Goal: Transaction & Acquisition: Purchase product/service

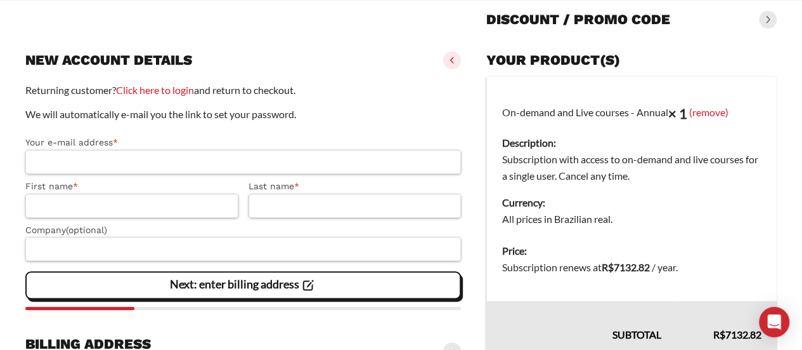
click at [248, 160] on input "Your e-mail address *" at bounding box center [243, 162] width 436 height 24
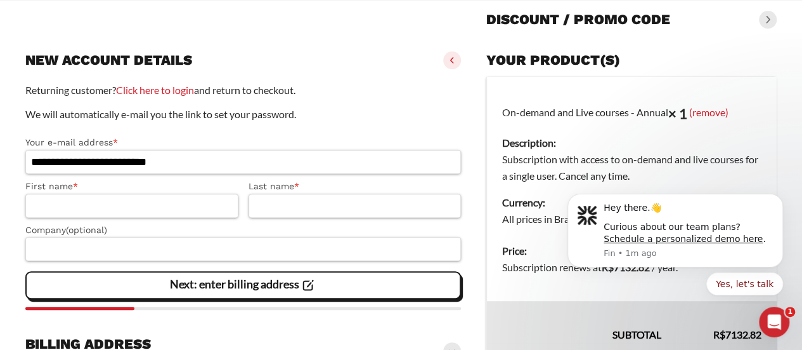
type input "**********"
click at [210, 200] on input "First name *" at bounding box center [131, 205] width 213 height 24
type input "******"
click at [277, 201] on input "Last name *" at bounding box center [355, 205] width 213 height 24
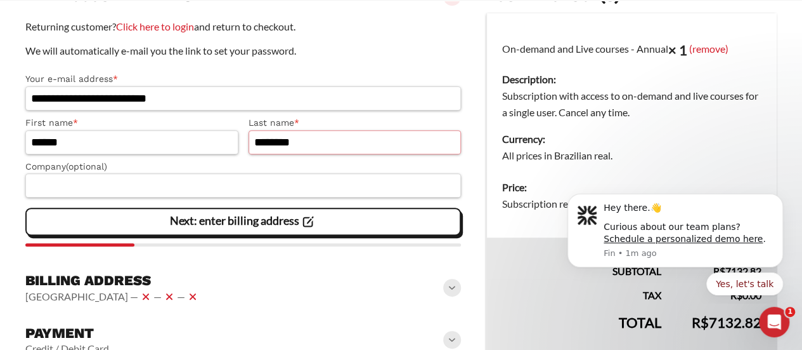
type input "********"
click at [253, 183] on input "Company (optional)" at bounding box center [243, 185] width 436 height 24
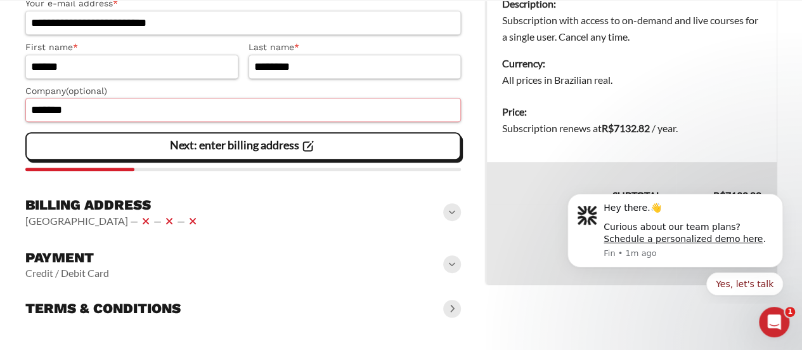
type input "*******"
click at [0, 0] on slot "Next: enter billing address" at bounding box center [0, 0] width 0 height 0
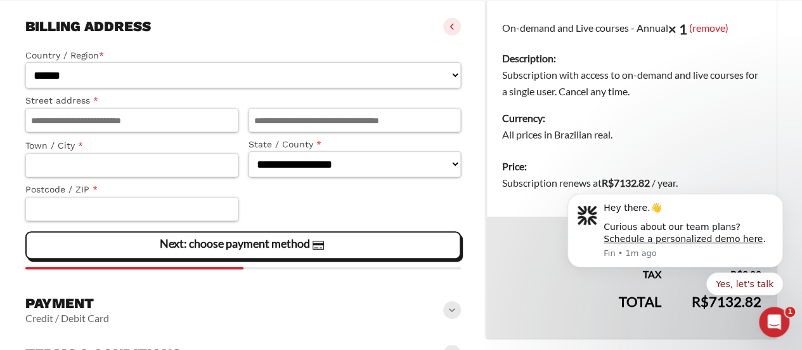
scroll to position [257, 0]
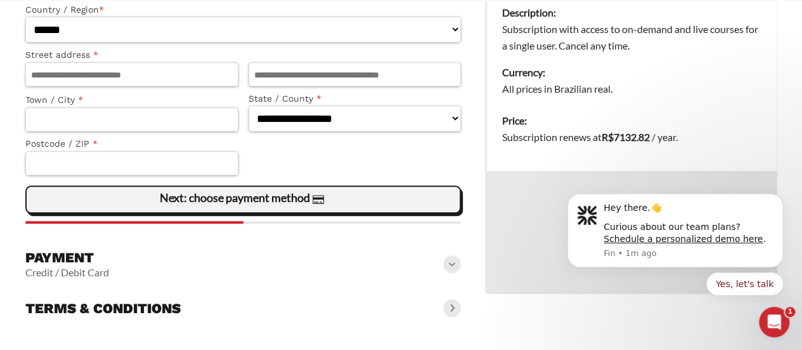
click at [0, 0] on slot "Next: choose payment method" at bounding box center [0, 0] width 0 height 0
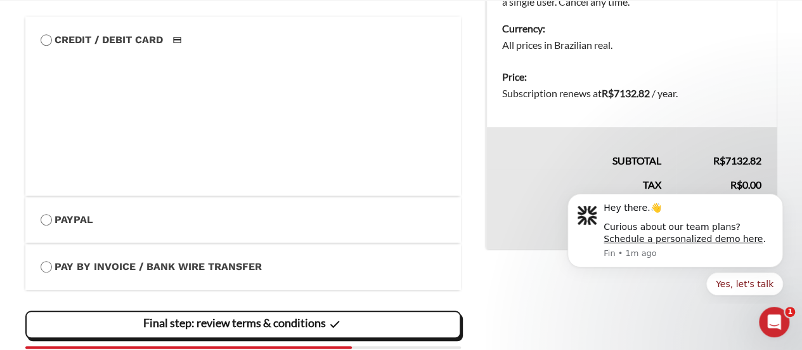
scroll to position [320, 0]
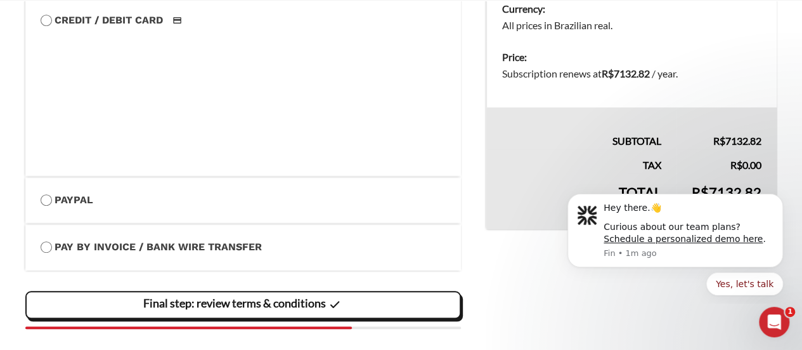
click at [79, 244] on label "Pay by Invoice / Bank Wire Transfer" at bounding box center [243, 246] width 405 height 16
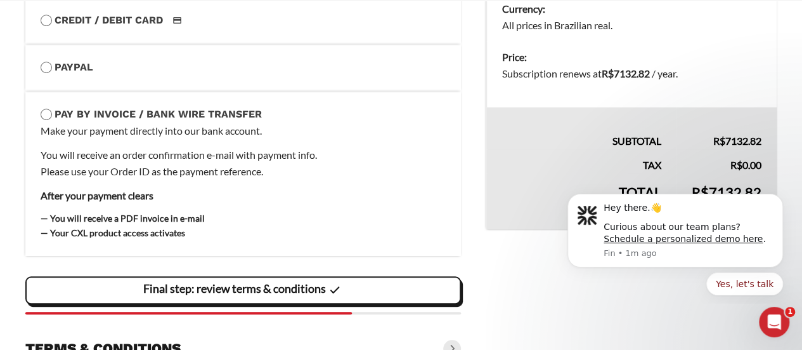
click at [0, 0] on slot "Final step: review terms & conditions" at bounding box center [0, 0] width 0 height 0
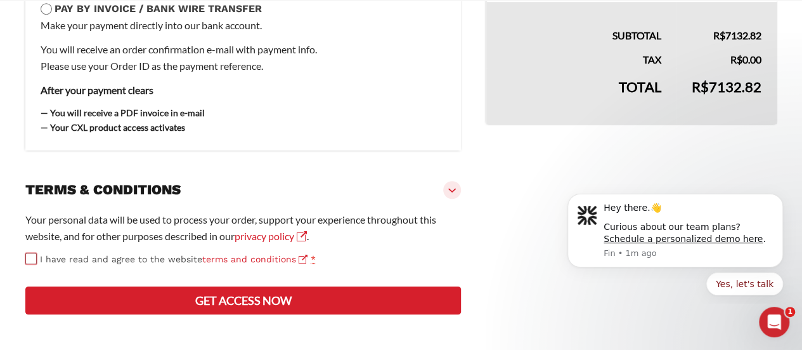
scroll to position [471, 0]
click at [344, 287] on button "Get access now" at bounding box center [243, 300] width 436 height 28
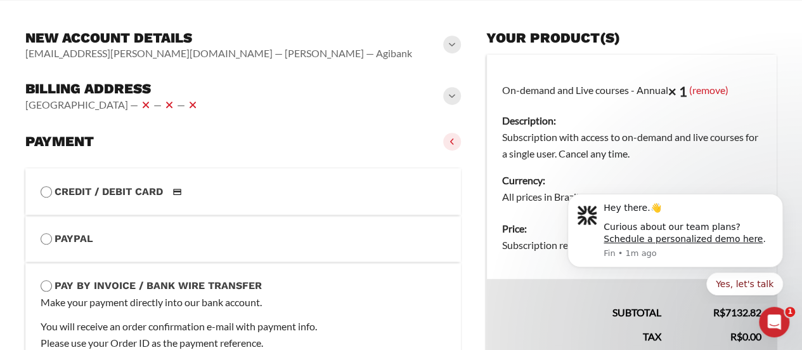
scroll to position [480, 0]
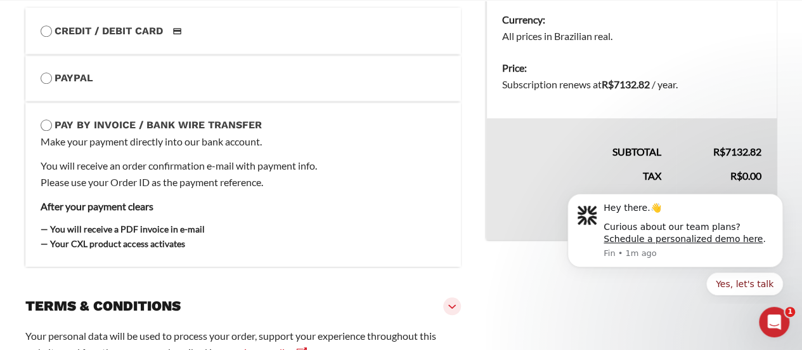
click at [152, 156] on div "Make your payment directly into our bank account. You will receive an order con…" at bounding box center [243, 192] width 405 height 118
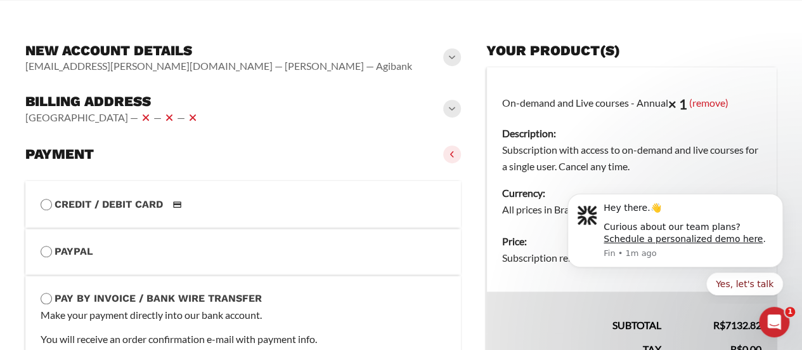
scroll to position [290, 0]
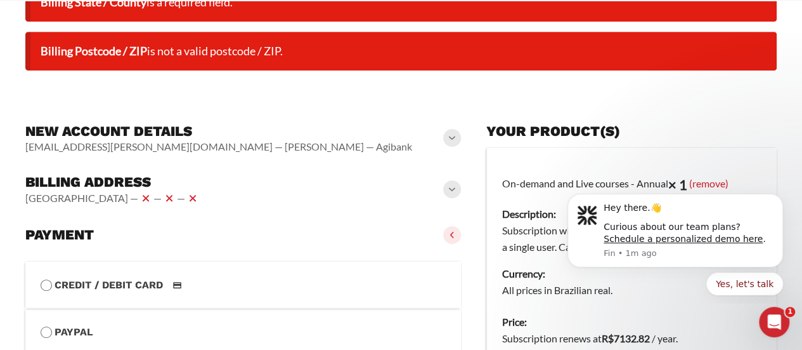
click at [453, 196] on span at bounding box center [452, 189] width 18 height 18
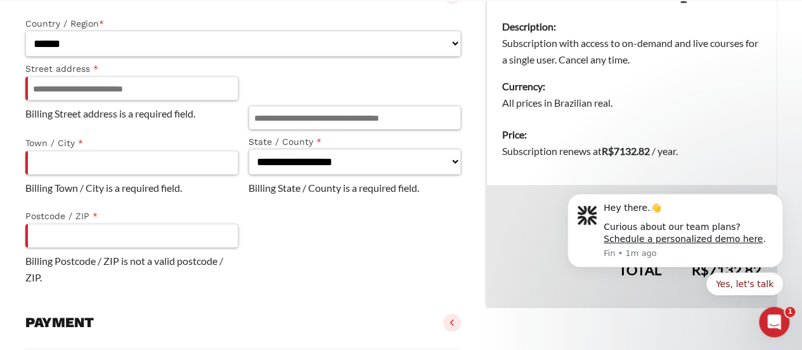
scroll to position [480, 0]
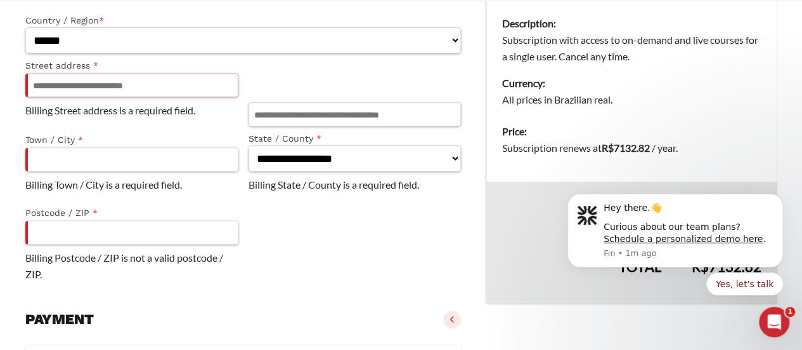
click at [131, 77] on input "Street address *" at bounding box center [131, 85] width 213 height 24
click at [243, 72] on div "**********" at bounding box center [243, 149] width 436 height 282
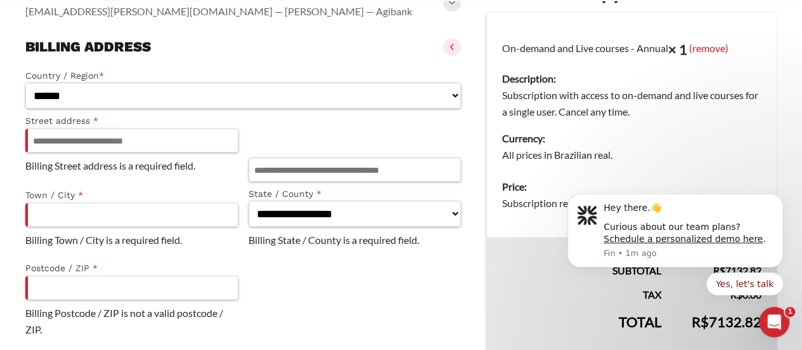
scroll to position [353, 0]
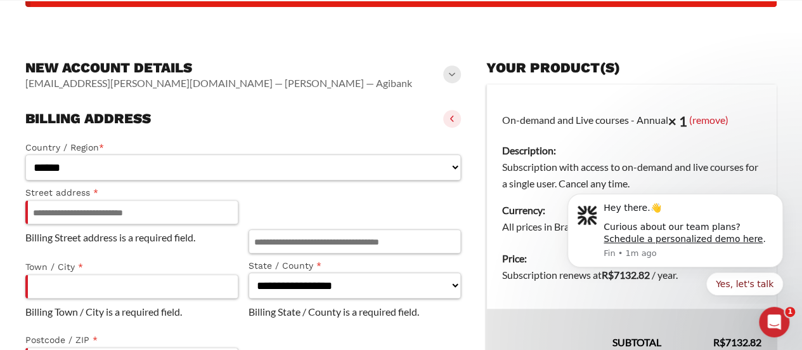
click at [268, 126] on div "Billing address [GEOGRAPHIC_DATA] — — —" at bounding box center [243, 119] width 436 height 28
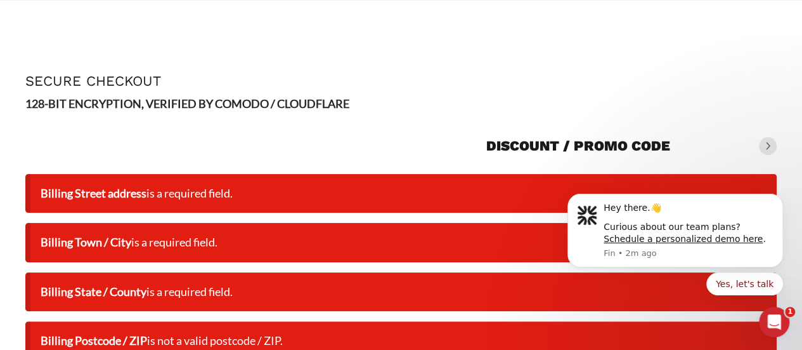
scroll to position [63, 0]
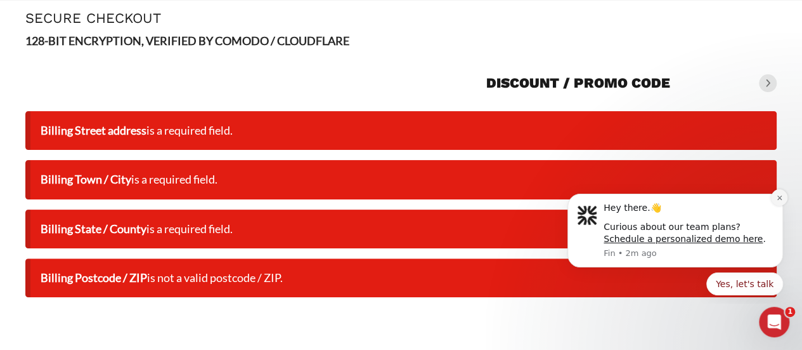
click at [777, 201] on icon "Dismiss notification" at bounding box center [779, 197] width 7 height 7
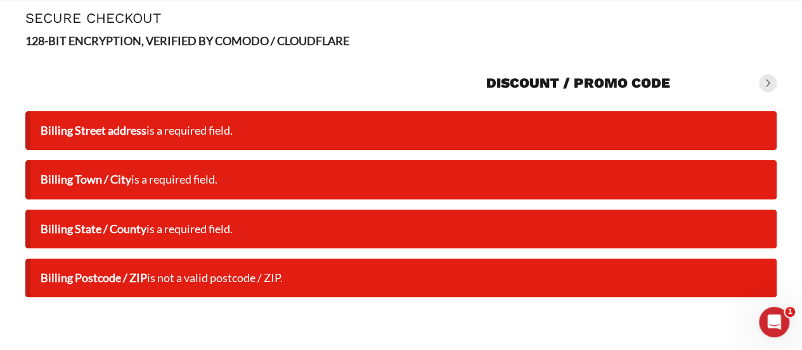
scroll to position [0, 0]
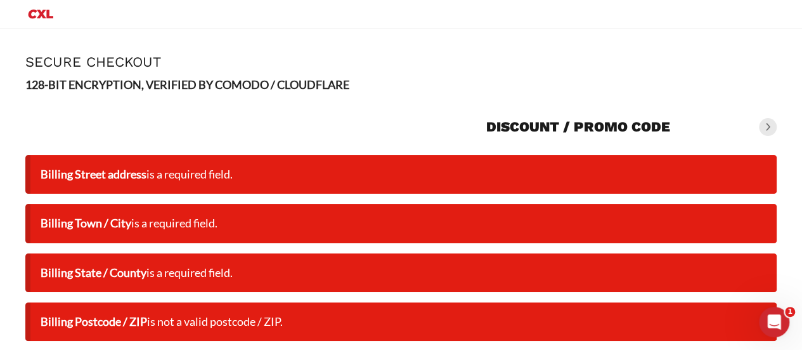
drag, startPoint x: 69, startPoint y: 13, endPoint x: 26, endPoint y: 6, distance: 43.1
click at [26, 6] on div "Primary Menu" at bounding box center [401, 14] width 752 height 28
drag, startPoint x: 71, startPoint y: 11, endPoint x: 41, endPoint y: 1, distance: 32.1
click at [17, 7] on nav "Primary Menu" at bounding box center [401, 14] width 802 height 28
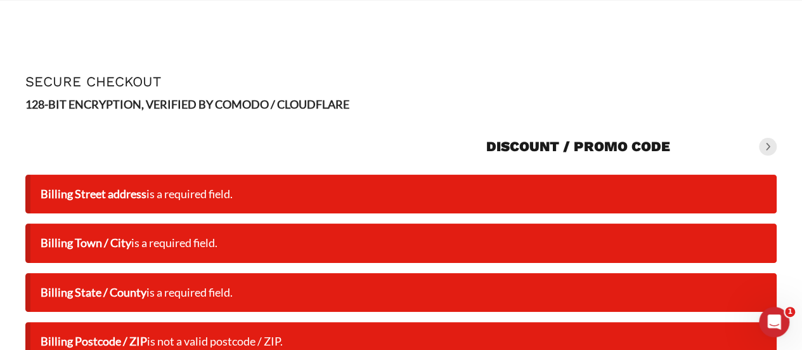
scroll to position [127, 0]
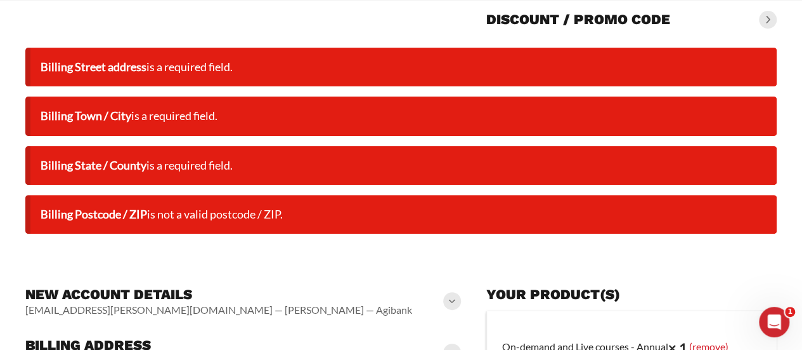
click at [251, 63] on li "Billing Street address is a required field." at bounding box center [401, 67] width 752 height 39
click at [773, 21] on span at bounding box center [768, 20] width 18 height 18
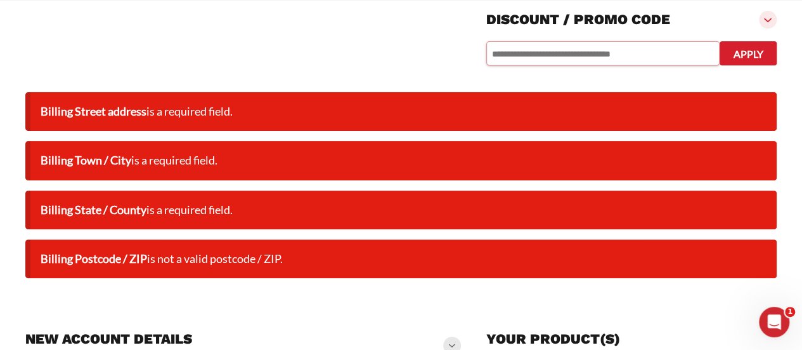
click at [643, 53] on input "text" at bounding box center [603, 53] width 233 height 24
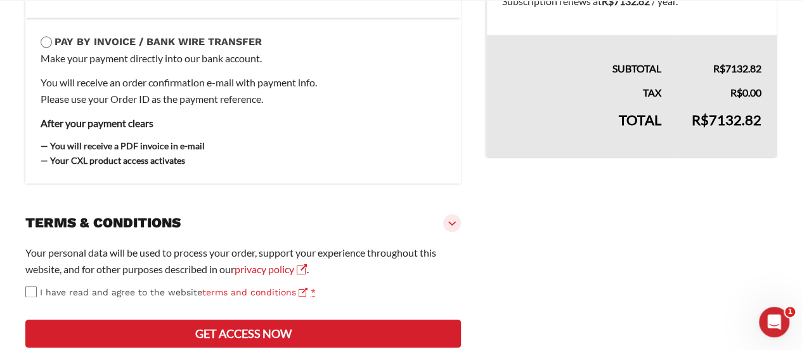
scroll to position [750, 0]
